Goal: Task Accomplishment & Management: Complete application form

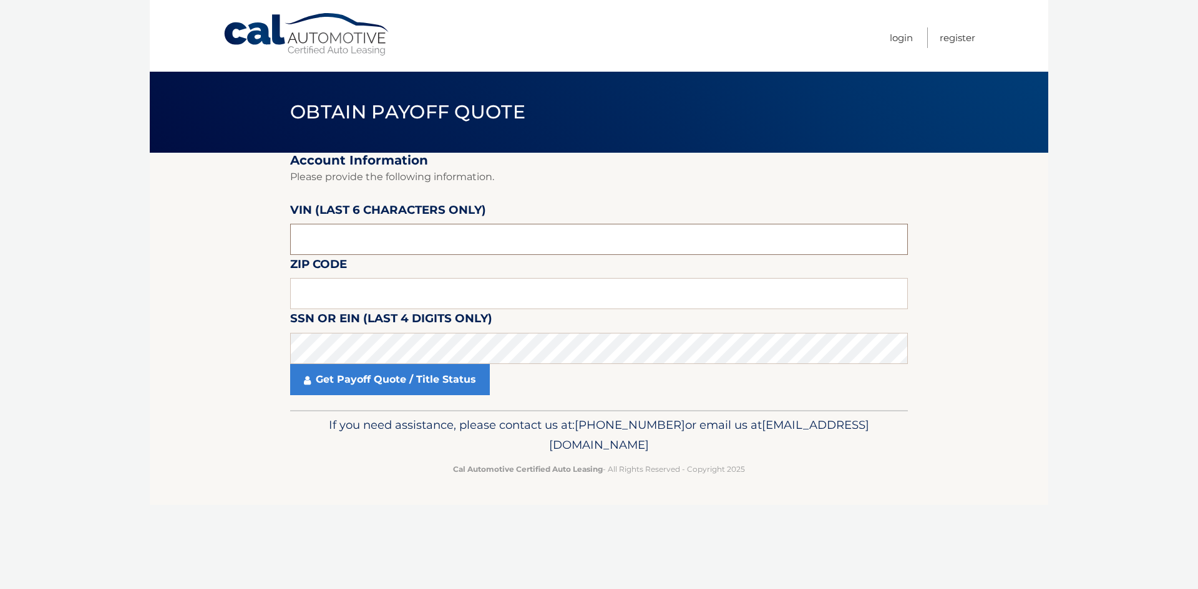
click at [333, 238] on input "text" at bounding box center [598, 239] width 617 height 31
type input "219441"
click at [324, 301] on input "text" at bounding box center [598, 293] width 617 height 31
type input "33173"
click at [217, 385] on section "Account Information Please provide the following information. VIN (last 6 chara…" at bounding box center [599, 282] width 898 height 258
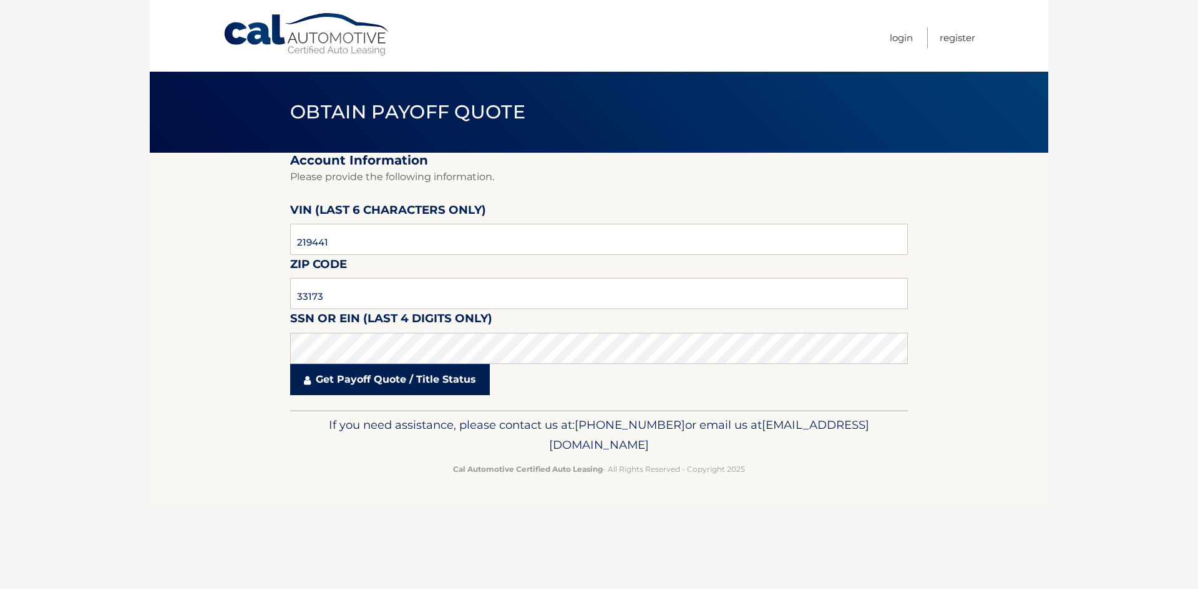
click at [356, 382] on link "Get Payoff Quote / Title Status" at bounding box center [390, 379] width 200 height 31
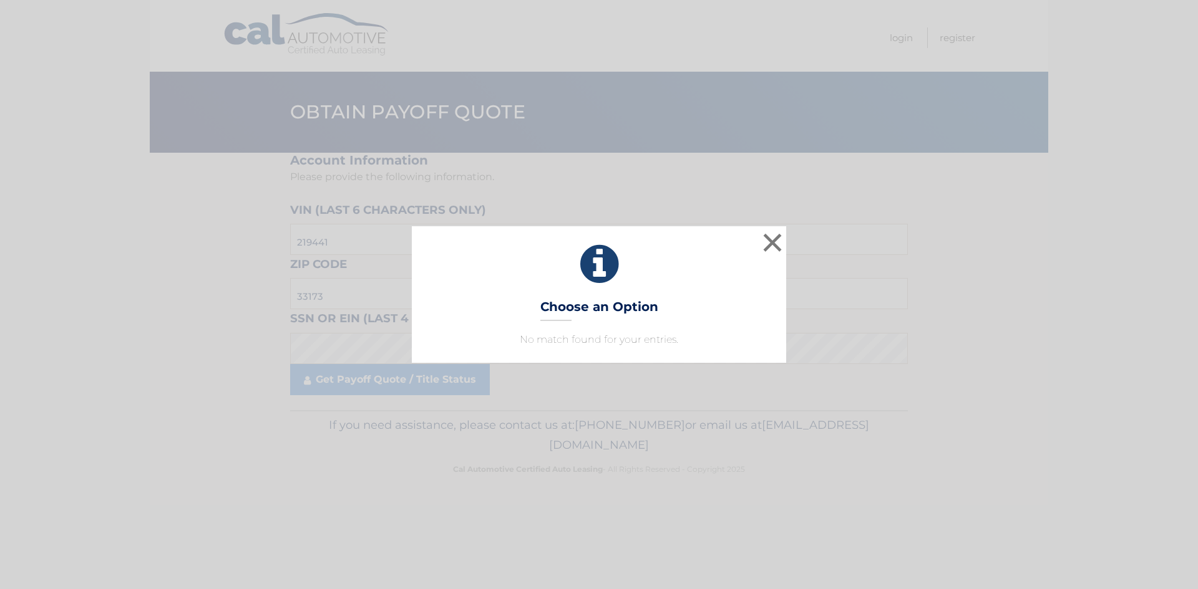
click at [590, 359] on div "× Choose an Option No match found for your entries. This is what you see on sec…" at bounding box center [599, 294] width 374 height 136
click at [777, 238] on button "×" at bounding box center [772, 242] width 25 height 25
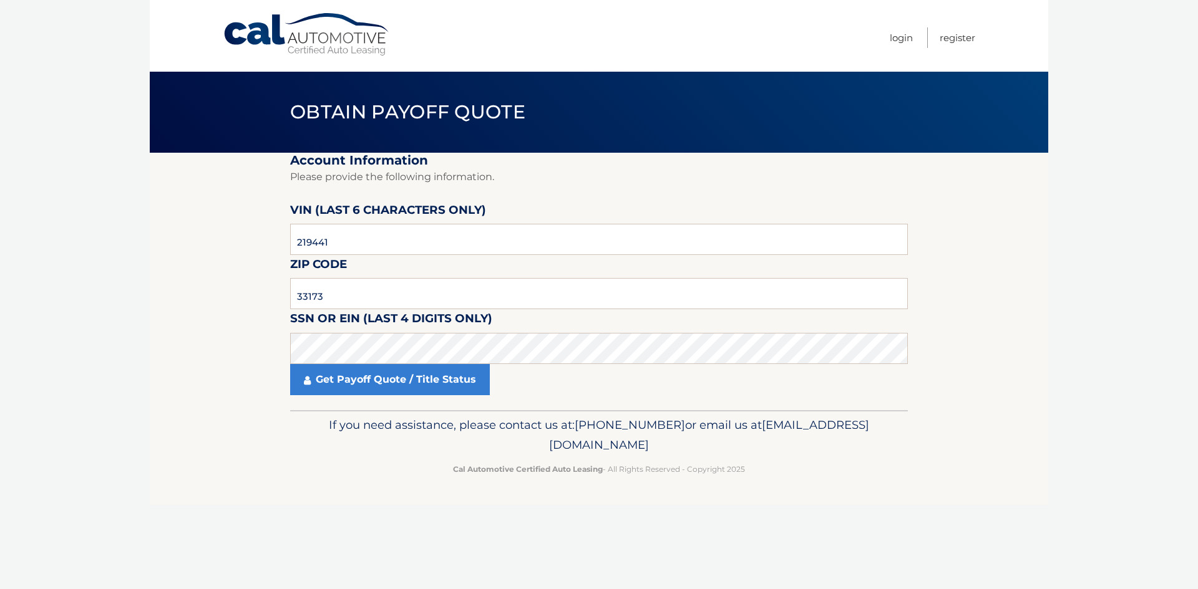
click at [211, 354] on section "Account Information Please provide the following information. VIN (last 6 chara…" at bounding box center [599, 282] width 898 height 258
click at [230, 358] on section "Account Information Please provide the following information. VIN (last 6 chara…" at bounding box center [599, 282] width 898 height 258
click at [153, 347] on section "Account Information Please provide the following information. VIN (last 6 chara…" at bounding box center [599, 282] width 898 height 258
click at [119, 361] on body "Cal Automotive Menu Login Register Obtain Payoff Quote" at bounding box center [599, 294] width 1198 height 589
click at [398, 379] on link "Get Payoff Quote / Title Status" at bounding box center [390, 379] width 200 height 31
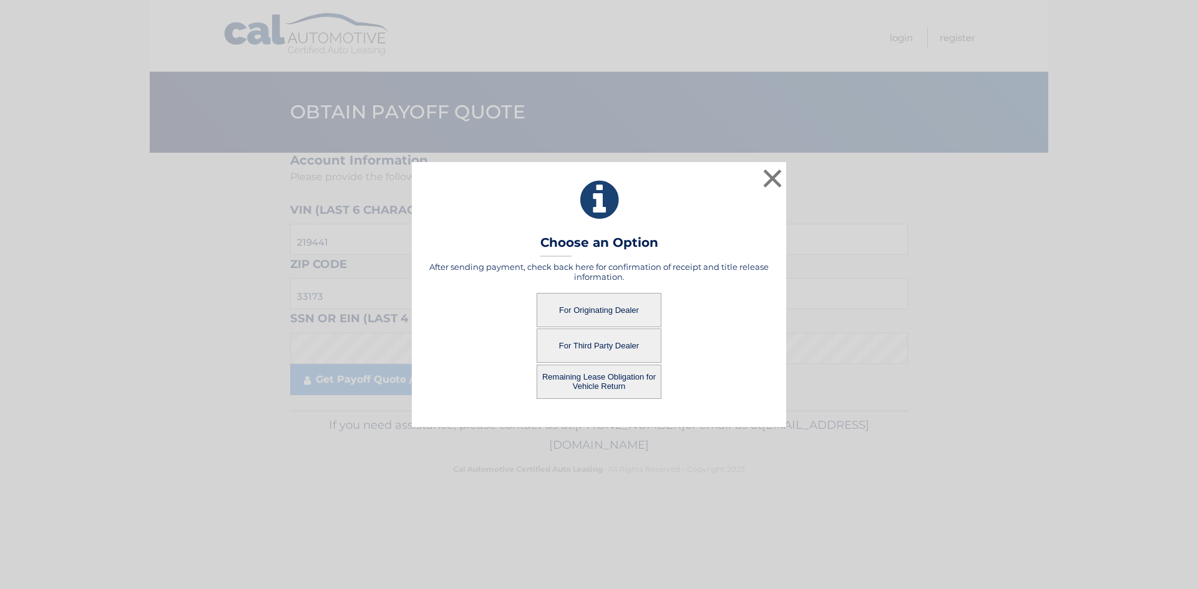
click at [596, 311] on button "For Originating Dealer" at bounding box center [598, 310] width 125 height 34
click at [584, 308] on button "For Originating Dealer" at bounding box center [598, 310] width 125 height 34
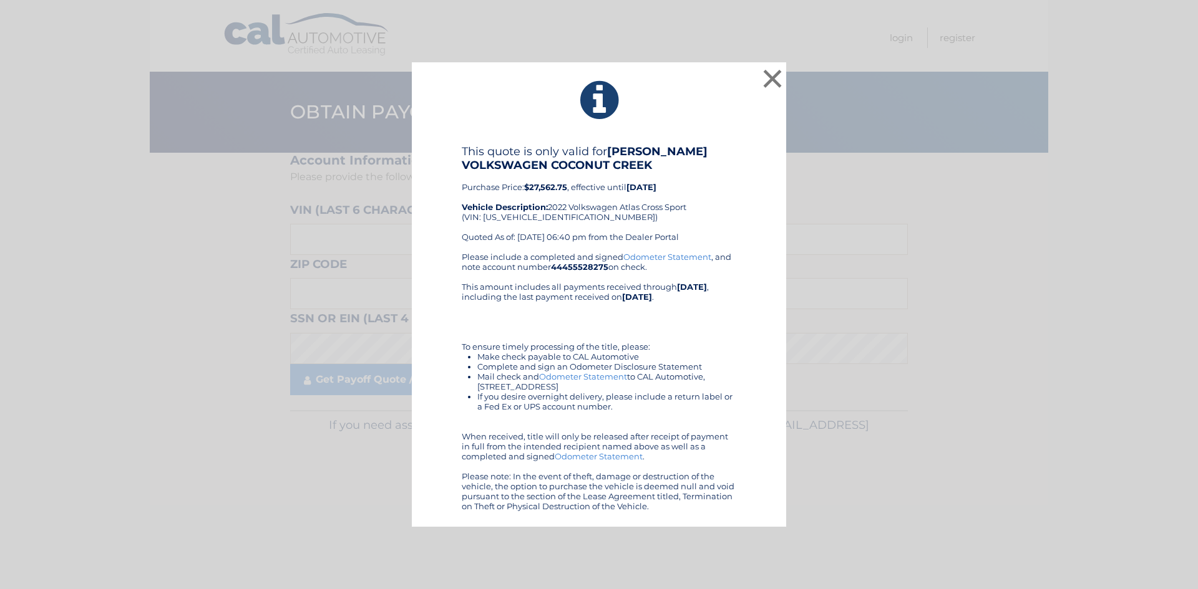
click at [564, 378] on link "Odometer Statement" at bounding box center [583, 377] width 88 height 10
